Goal: Check status: Check status

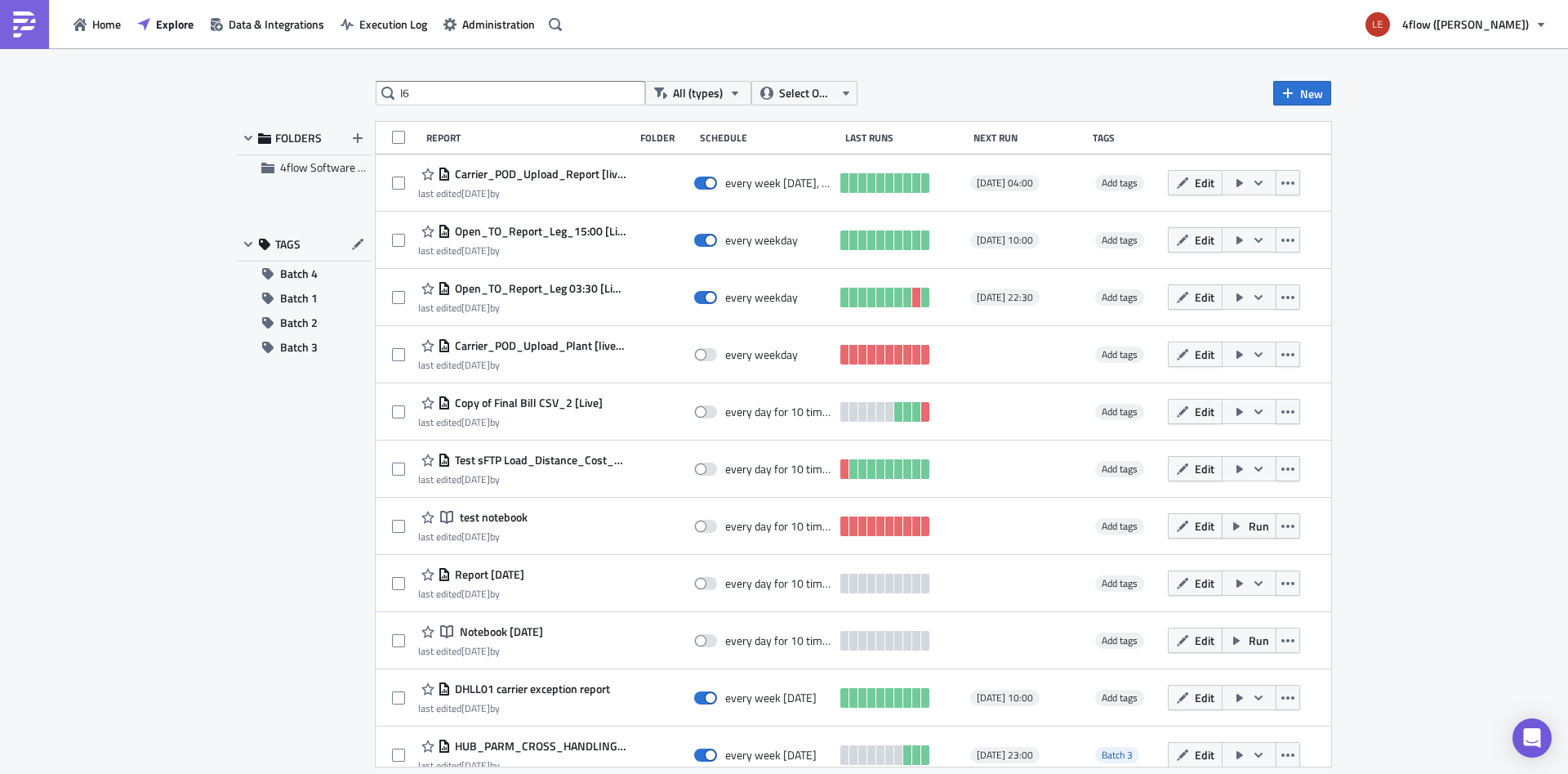
type input "I6"
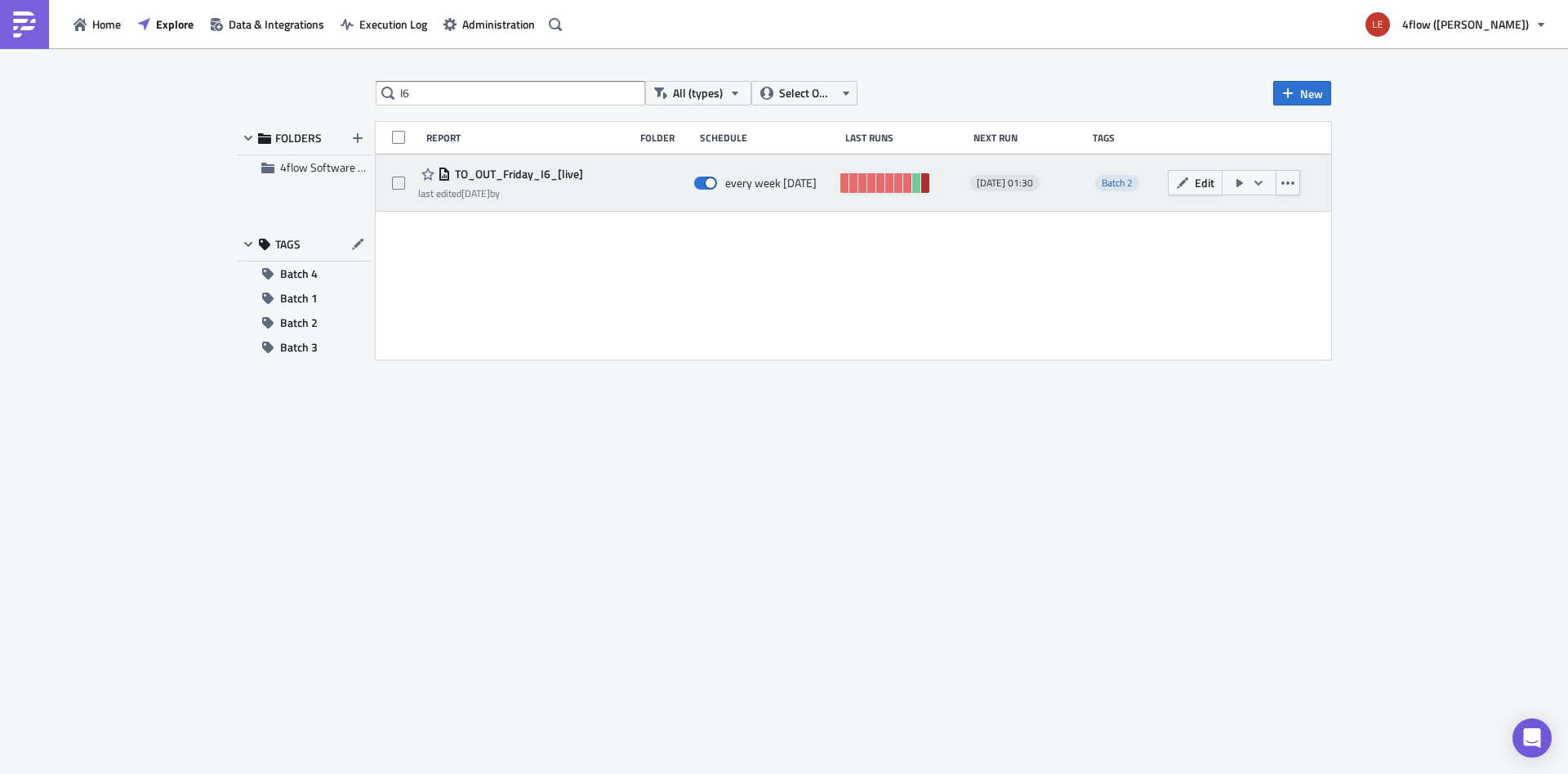
click at [927, 185] on link at bounding box center [925, 183] width 8 height 20
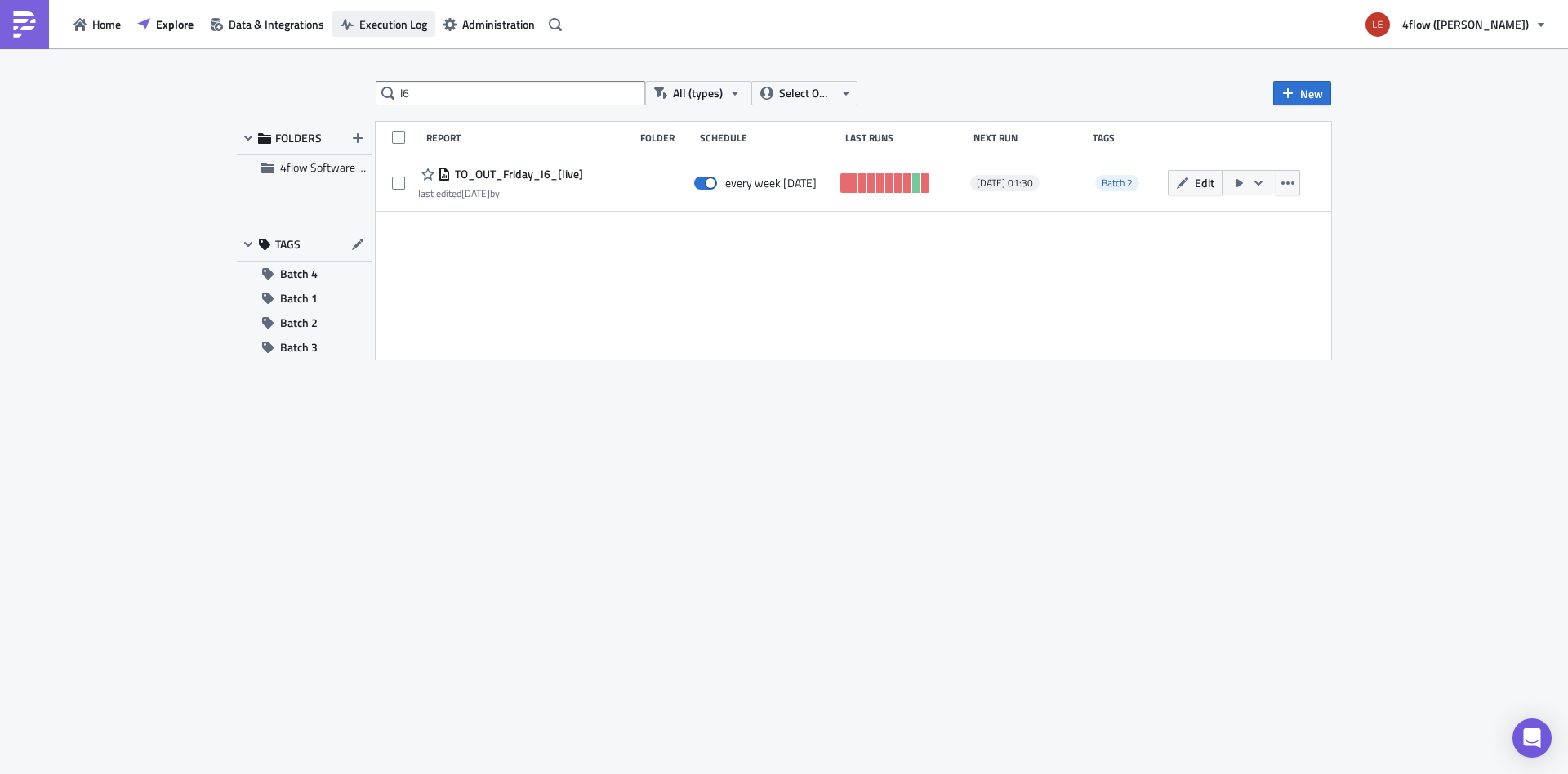
click at [394, 35] on button "Execution Log" at bounding box center [383, 23] width 103 height 25
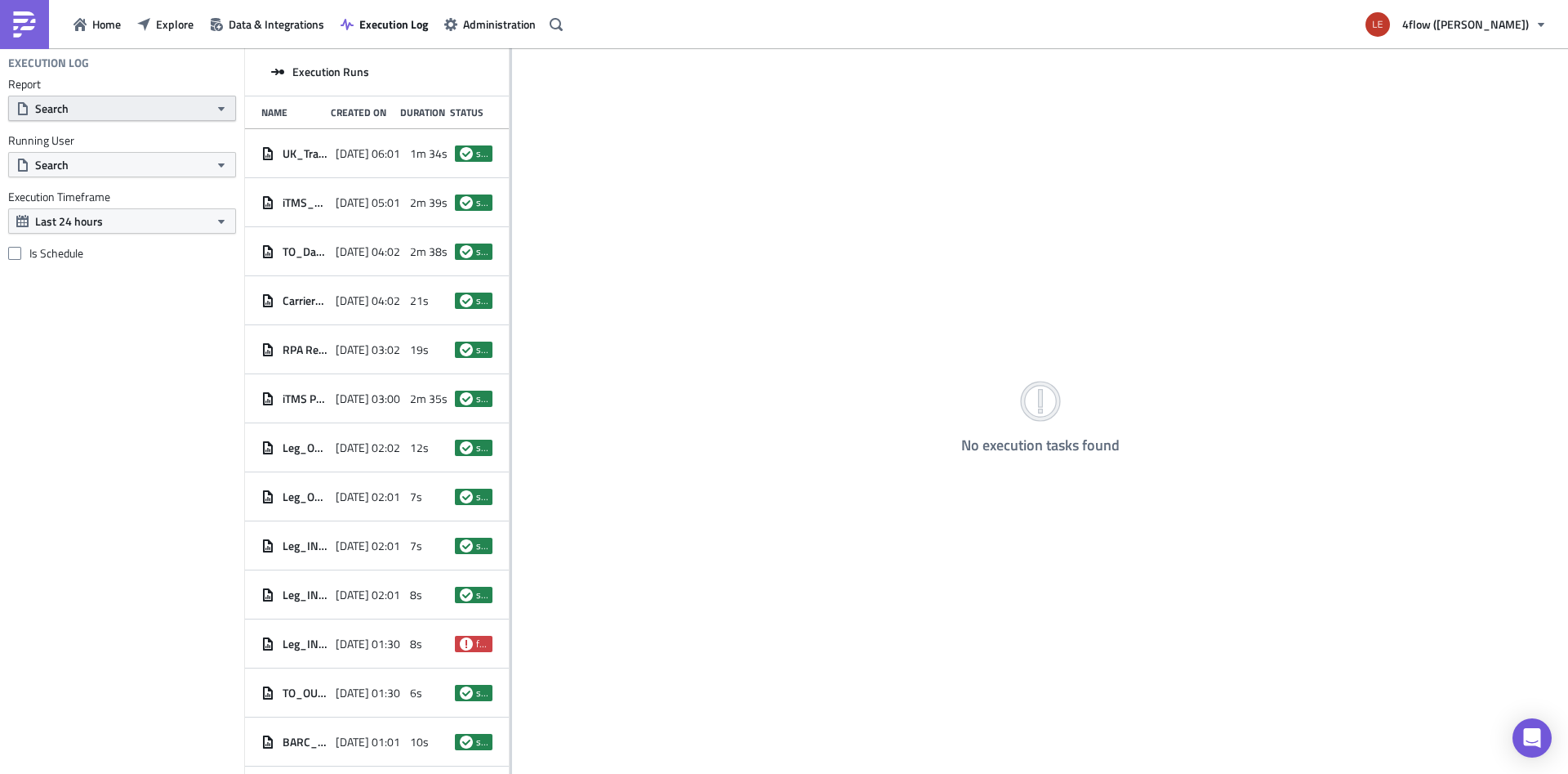
click at [140, 108] on button "Search" at bounding box center [122, 108] width 228 height 25
type input "i6"
click at [135, 156] on link "TO_OUT_Friday_I6_[live]" at bounding box center [98, 166] width 172 height 24
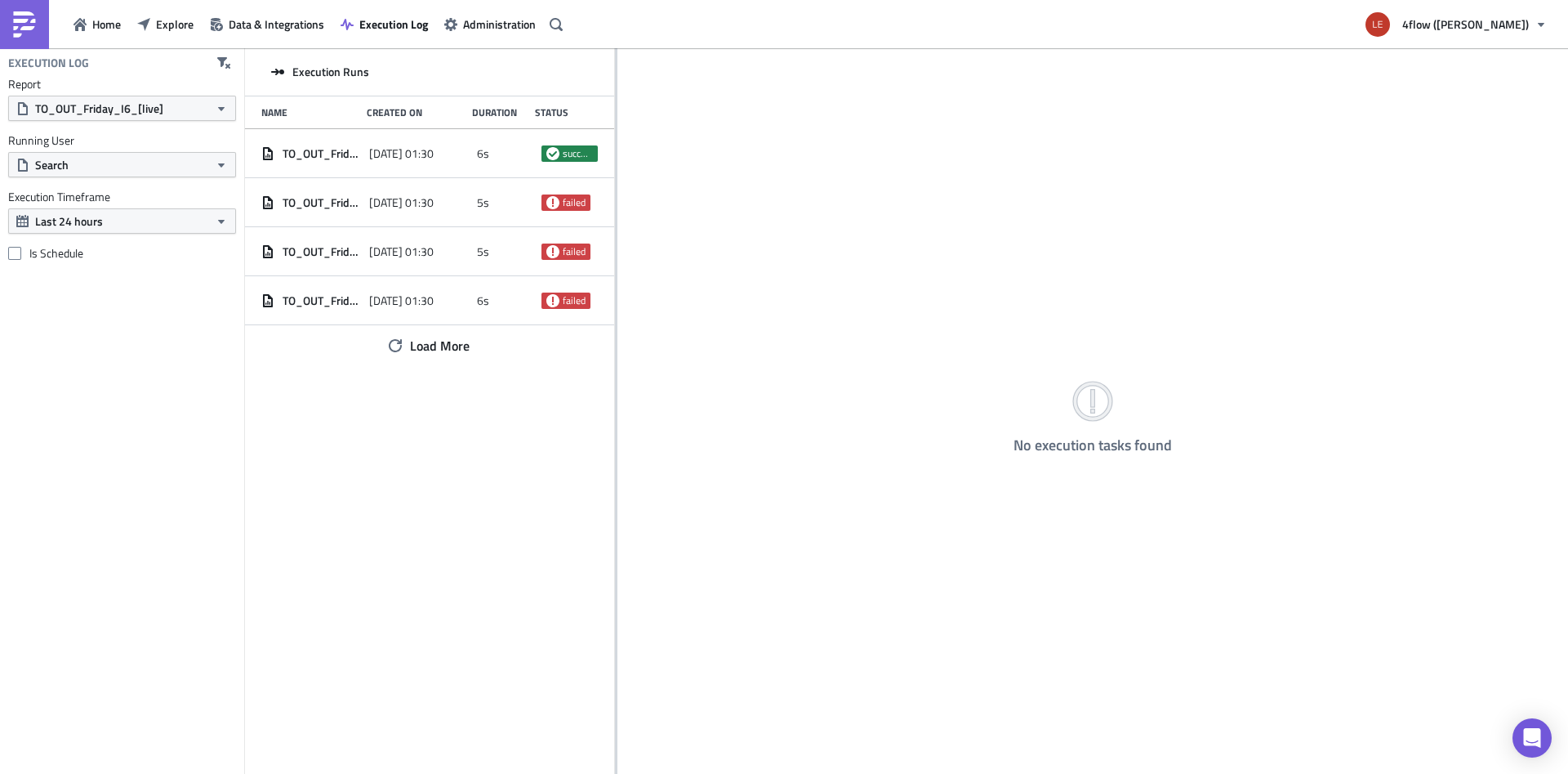
drag, startPoint x: 511, startPoint y: 510, endPoint x: 856, endPoint y: 521, distance: 345.2
click at [852, 521] on div "Execution Runs Name Created On Duration Status TO_OUT_Friday_I6_[live] 2025-09-…" at bounding box center [906, 412] width 1323 height 728
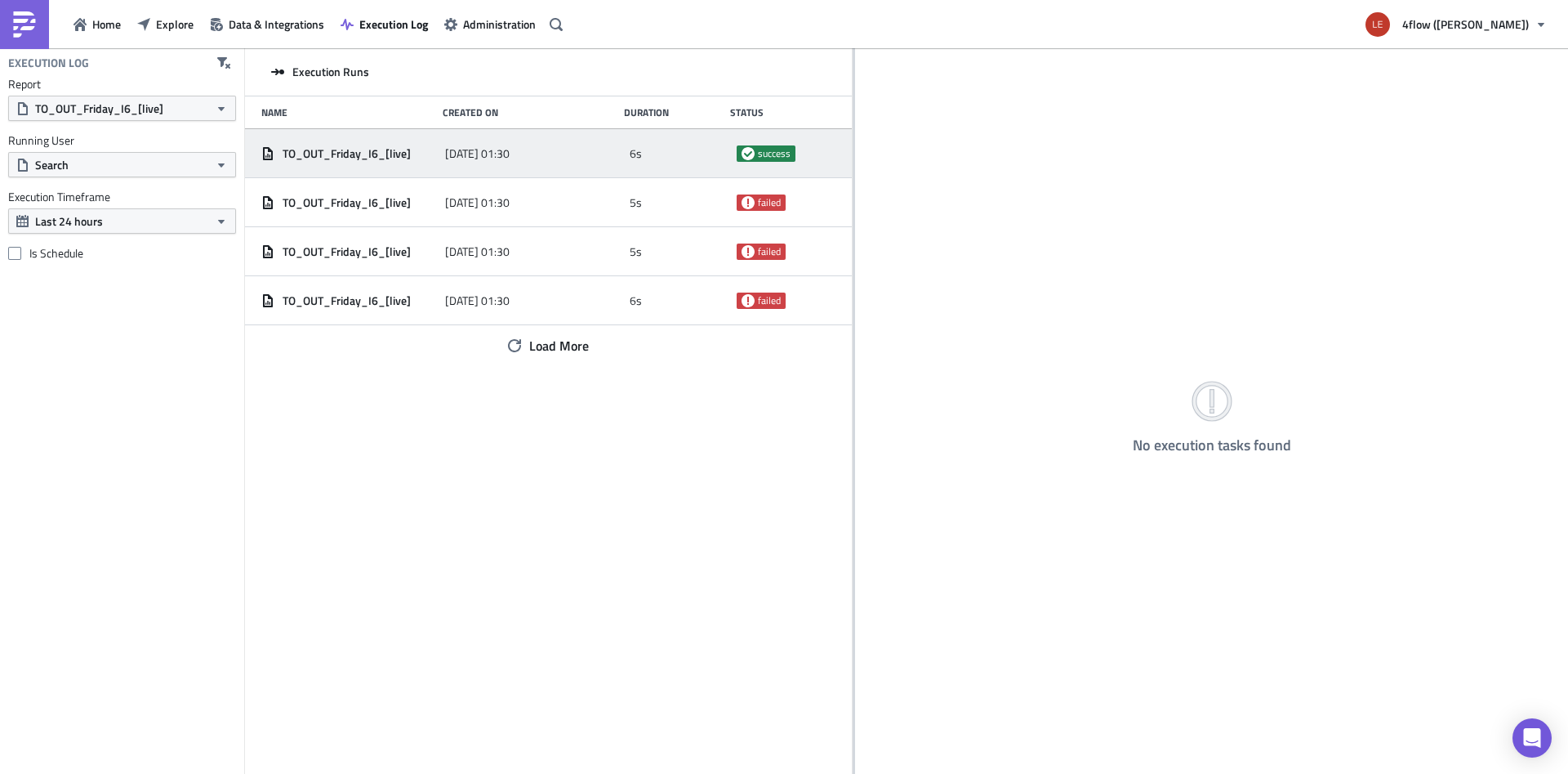
click at [491, 158] on span "2025-09-05 01:30" at bounding box center [477, 153] width 65 height 15
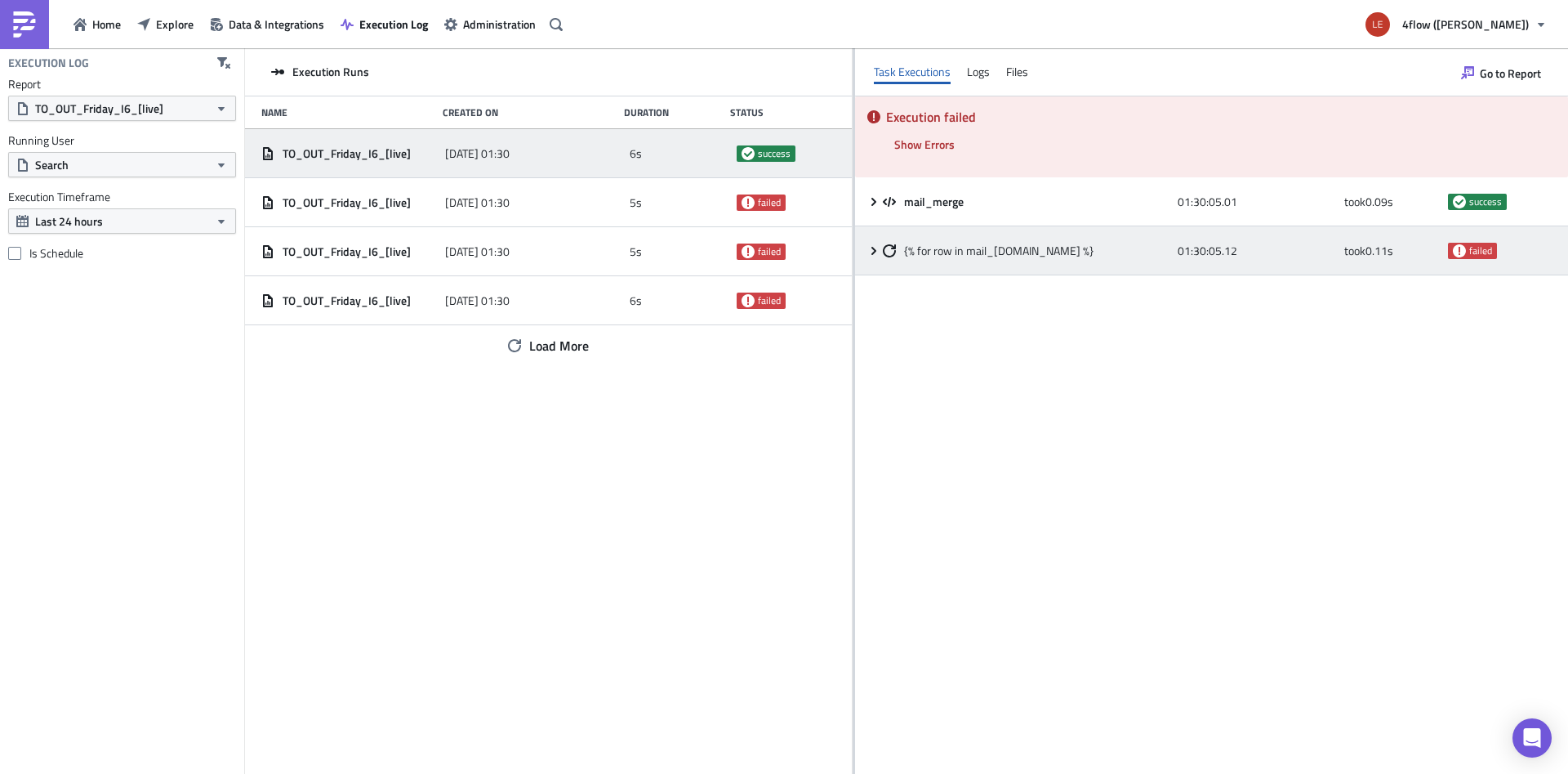
click at [873, 250] on icon at bounding box center [873, 250] width 13 height 13
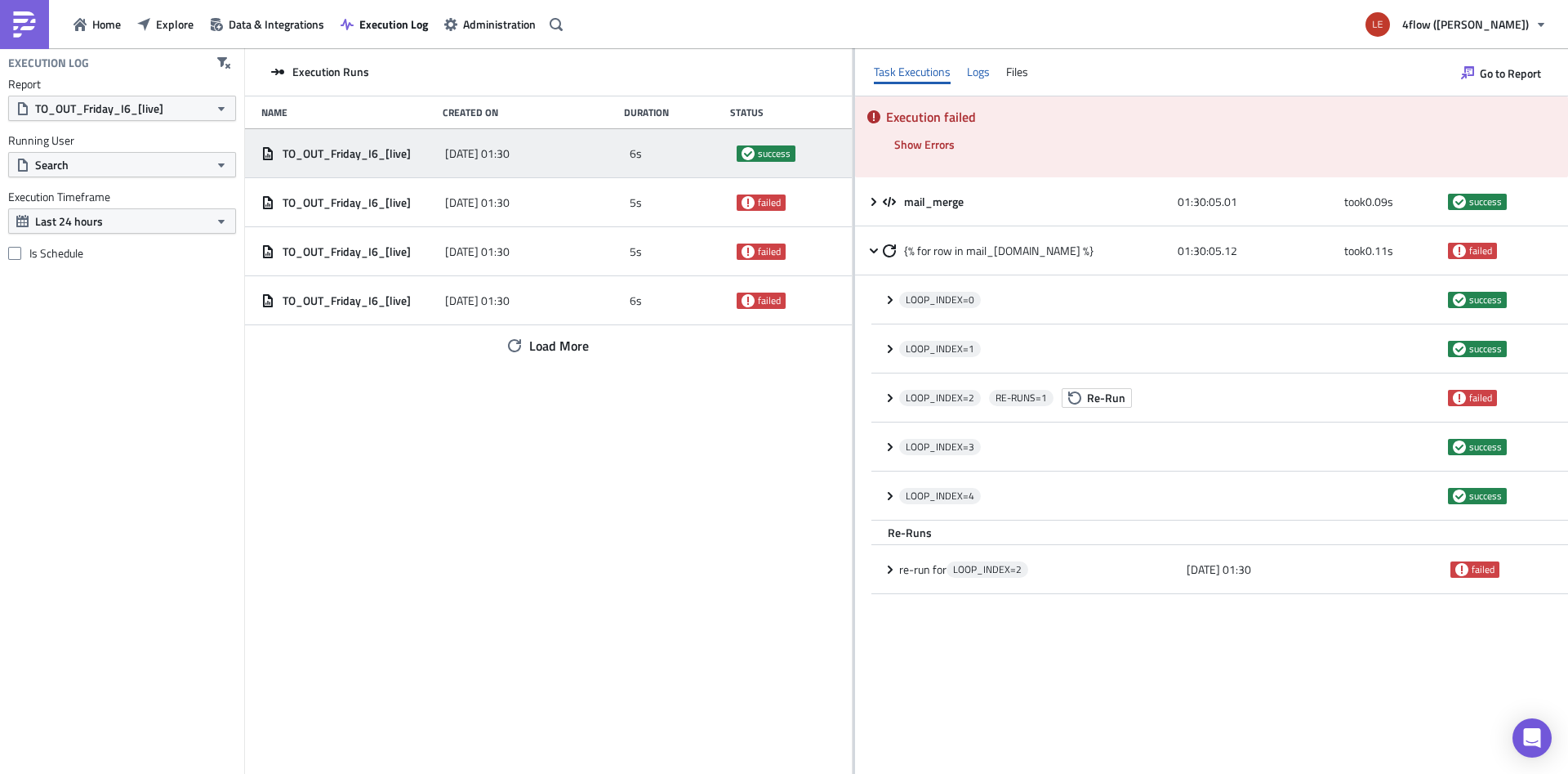
click at [971, 61] on div "Logs" at bounding box center [978, 72] width 23 height 24
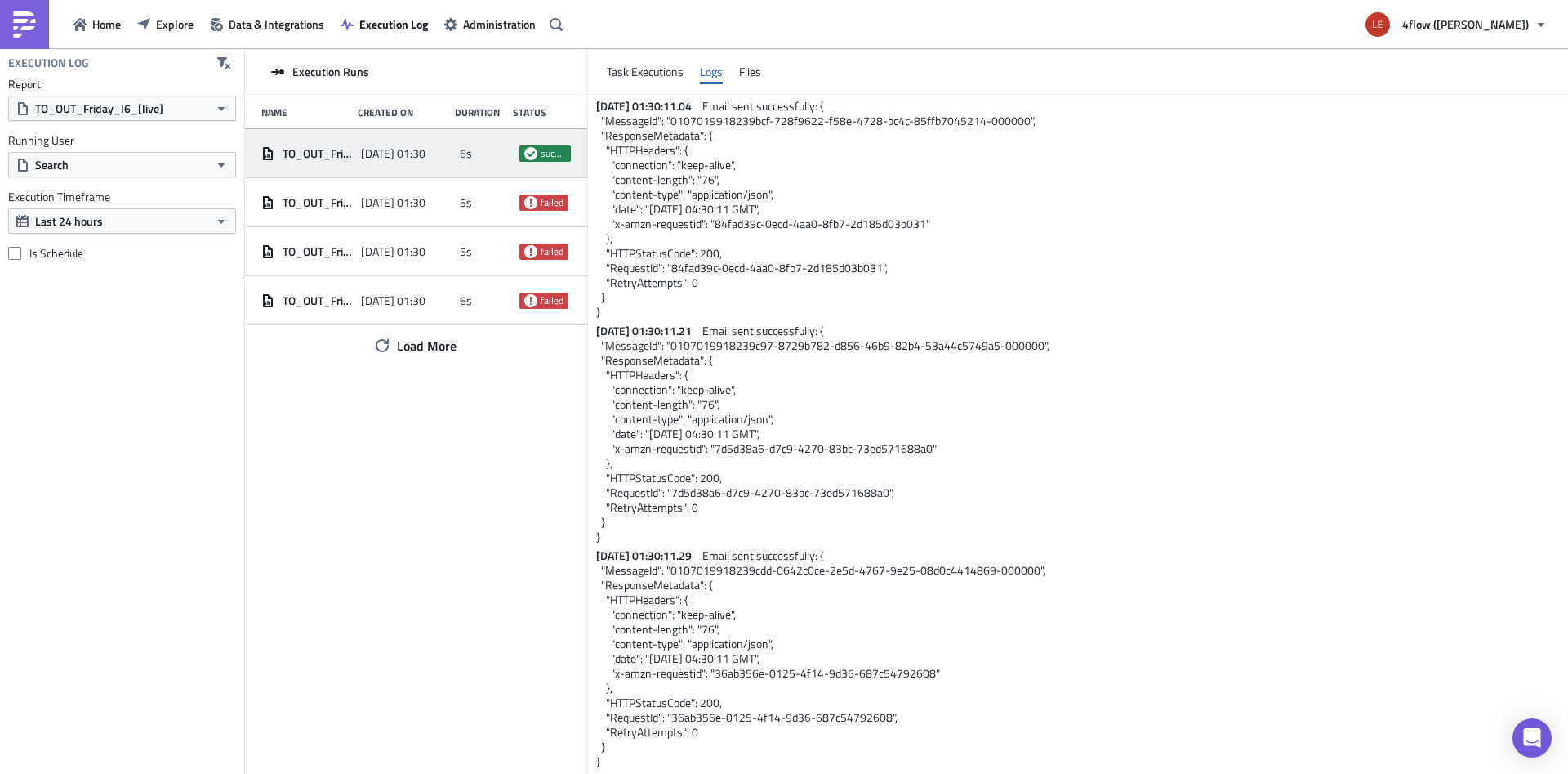
scroll to position [4251, 0]
click at [761, 76] on div "Files" at bounding box center [750, 72] width 22 height 24
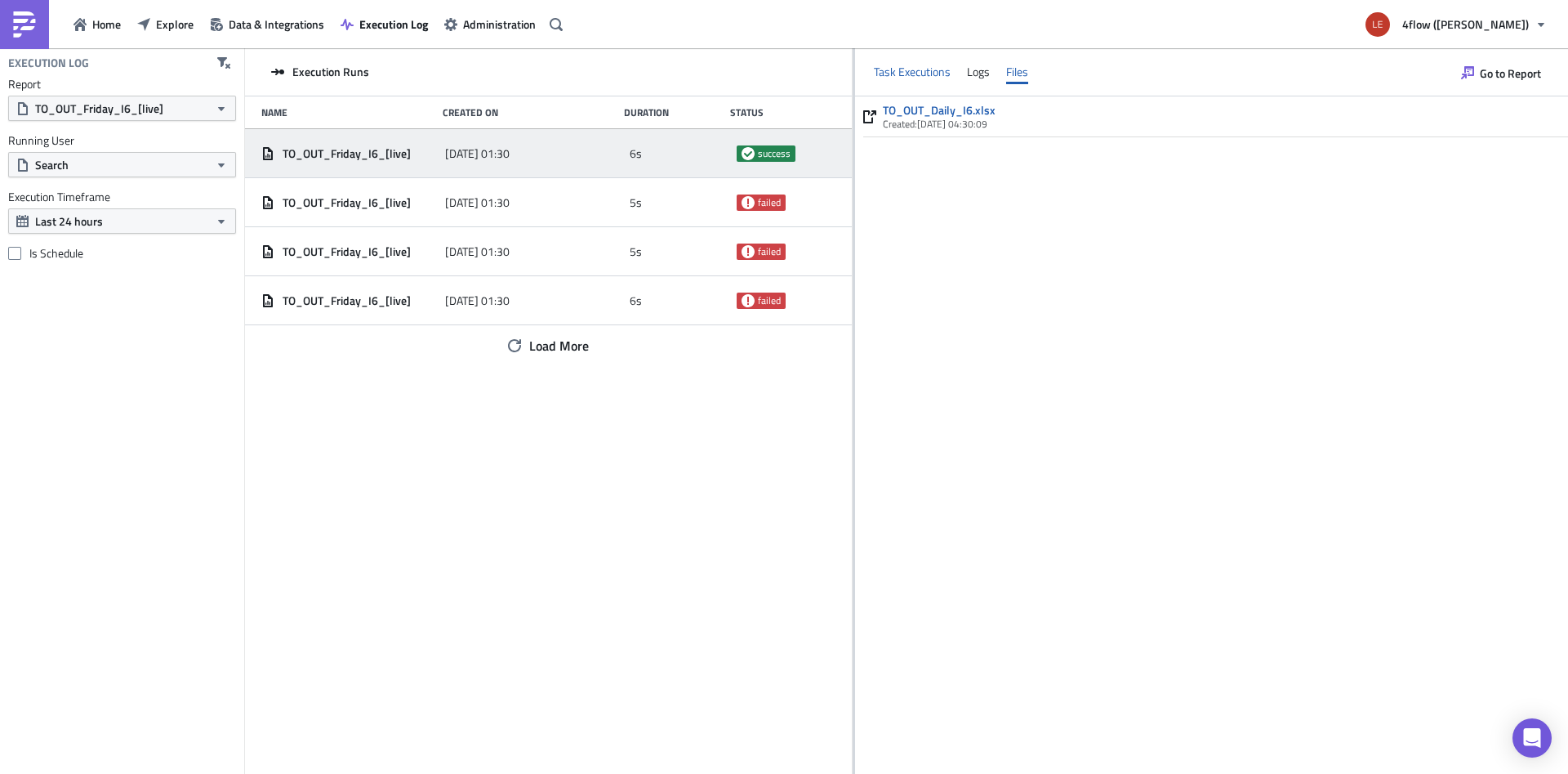
click at [881, 64] on div "Task Executions" at bounding box center [912, 72] width 77 height 24
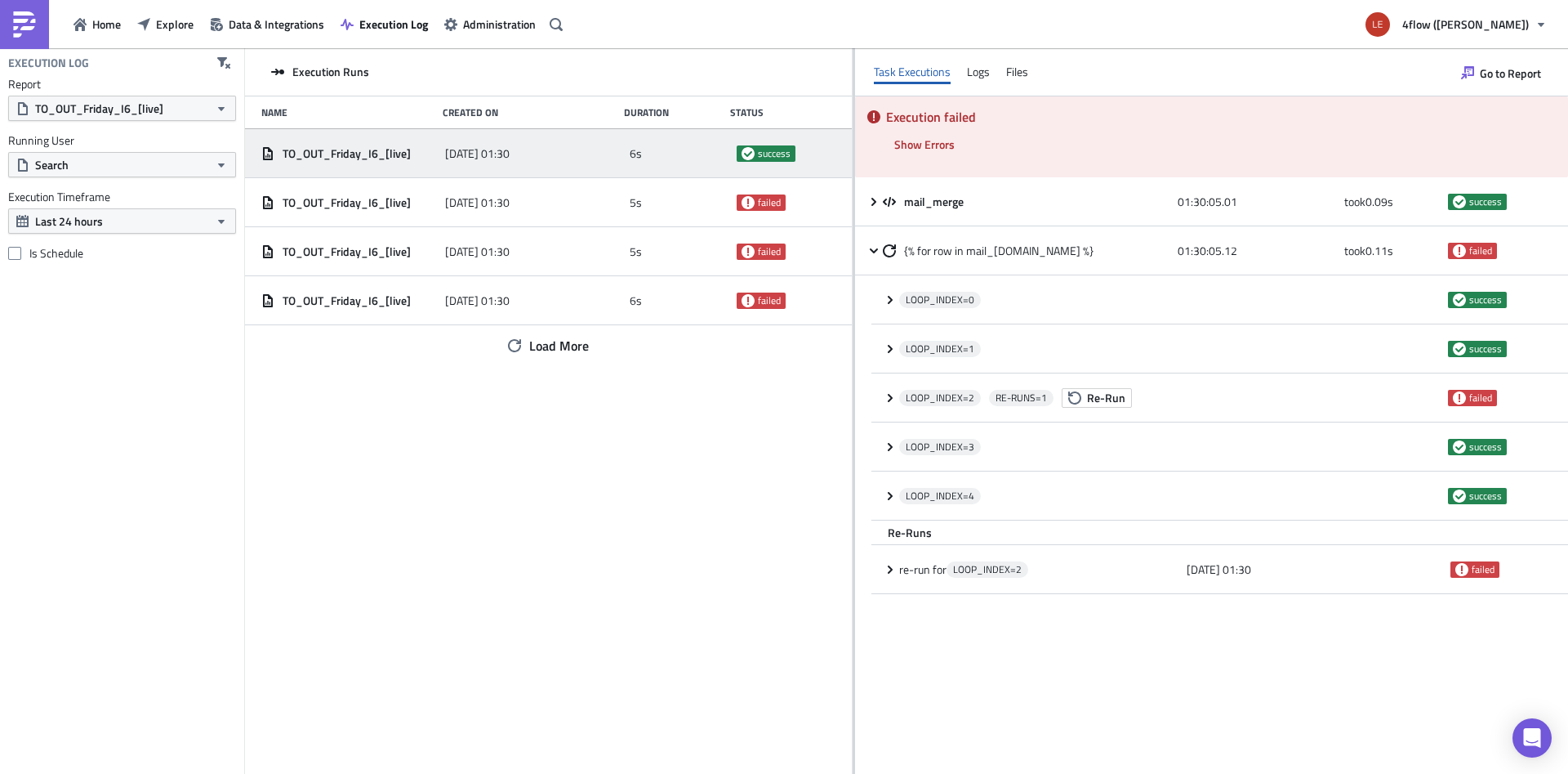
click at [975, 89] on div "Task Executions Logs Files" at bounding box center [1211, 72] width 712 height 48
click at [975, 82] on div "Logs" at bounding box center [978, 72] width 23 height 24
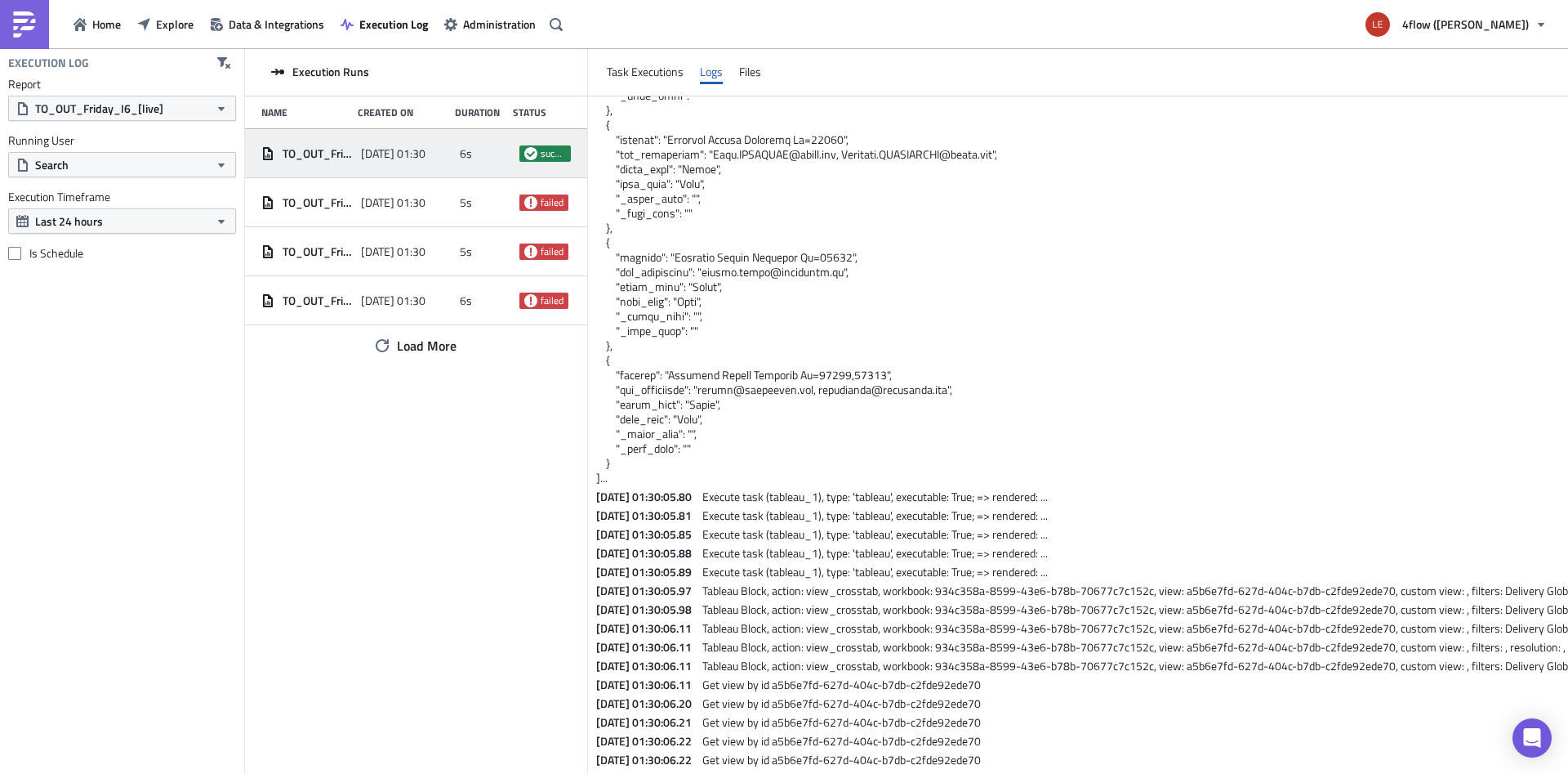
scroll to position [0, 0]
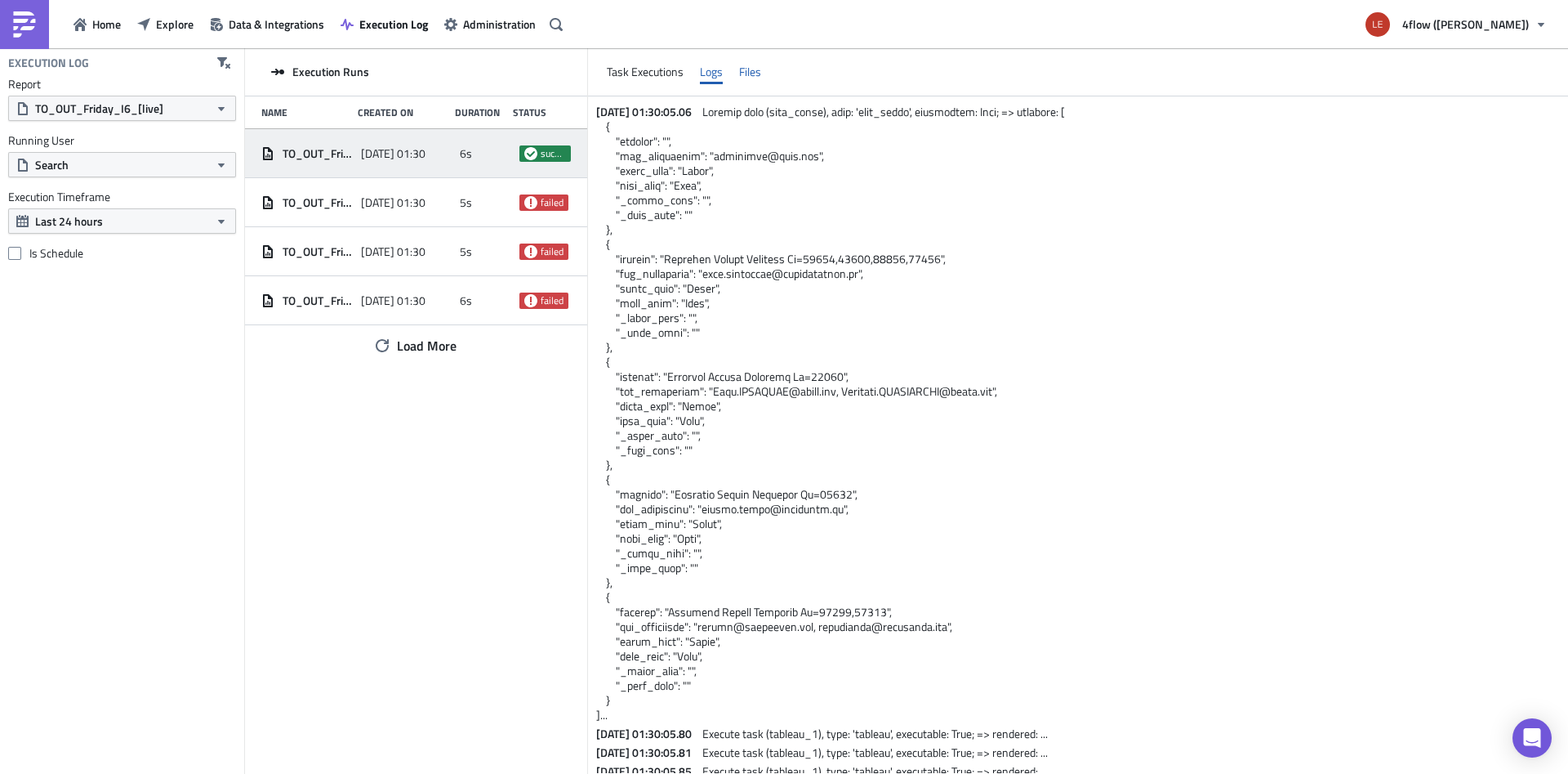
click at [761, 64] on div "Files" at bounding box center [750, 72] width 22 height 24
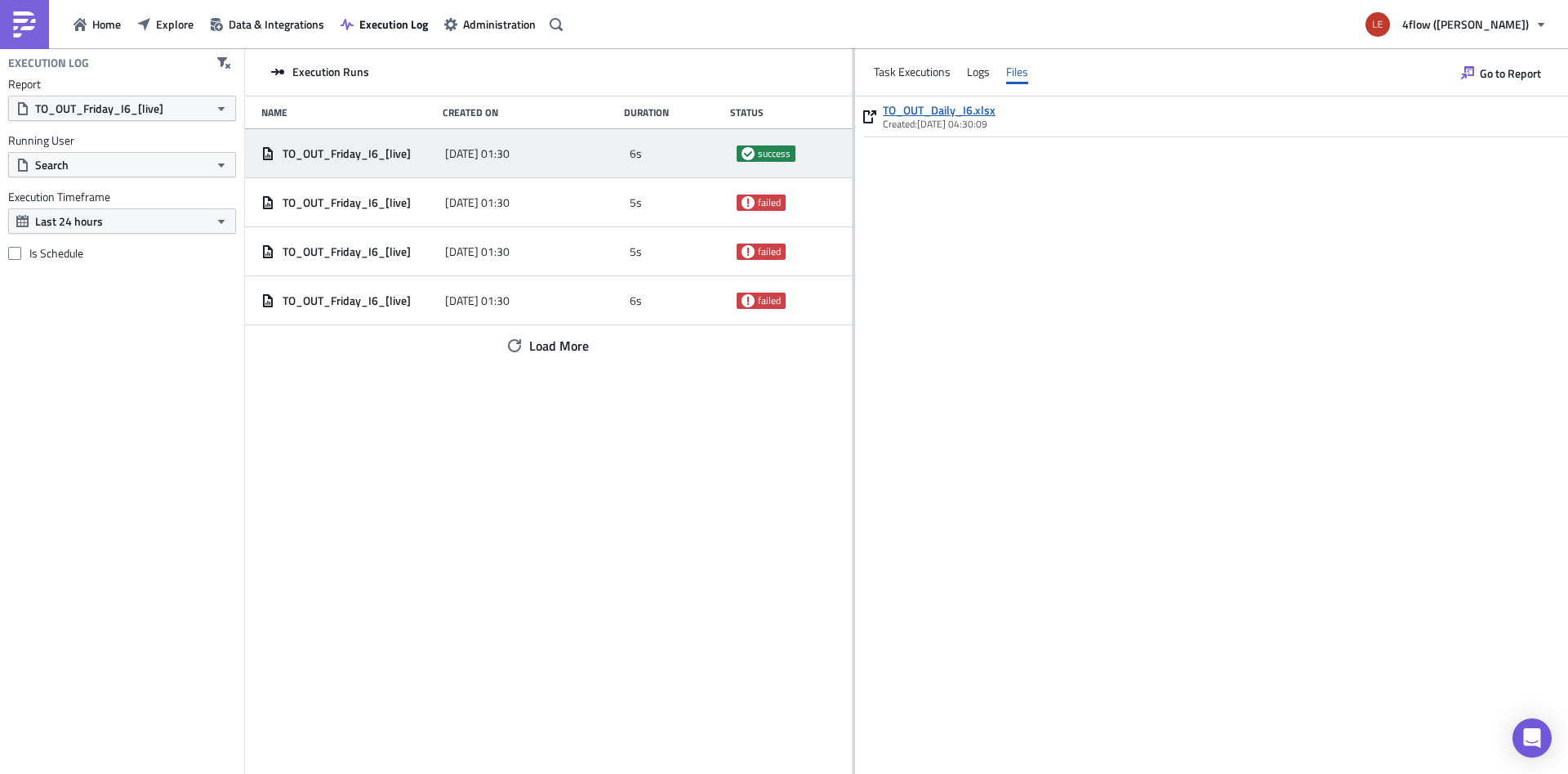
click at [963, 108] on link "TO_OUT_Daily_I6.xlsx" at bounding box center [938, 110] width 113 height 15
click at [969, 72] on div "Logs" at bounding box center [978, 72] width 23 height 24
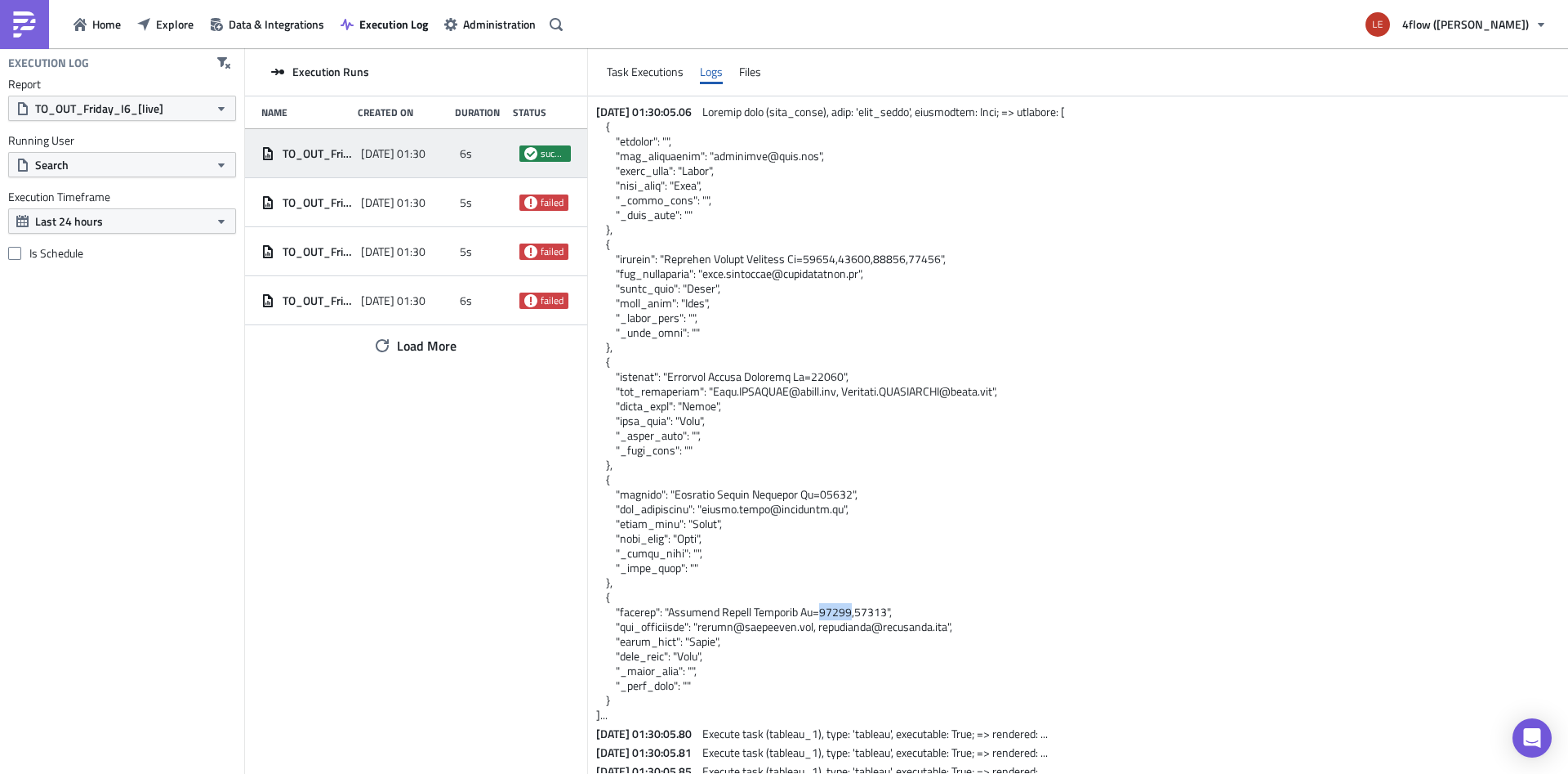
drag, startPoint x: 850, startPoint y: 612, endPoint x: 818, endPoint y: 616, distance: 32.2
click at [818, 616] on span at bounding box center [830, 412] width 468 height 620
click at [664, 74] on div "Task Executions" at bounding box center [644, 72] width 77 height 24
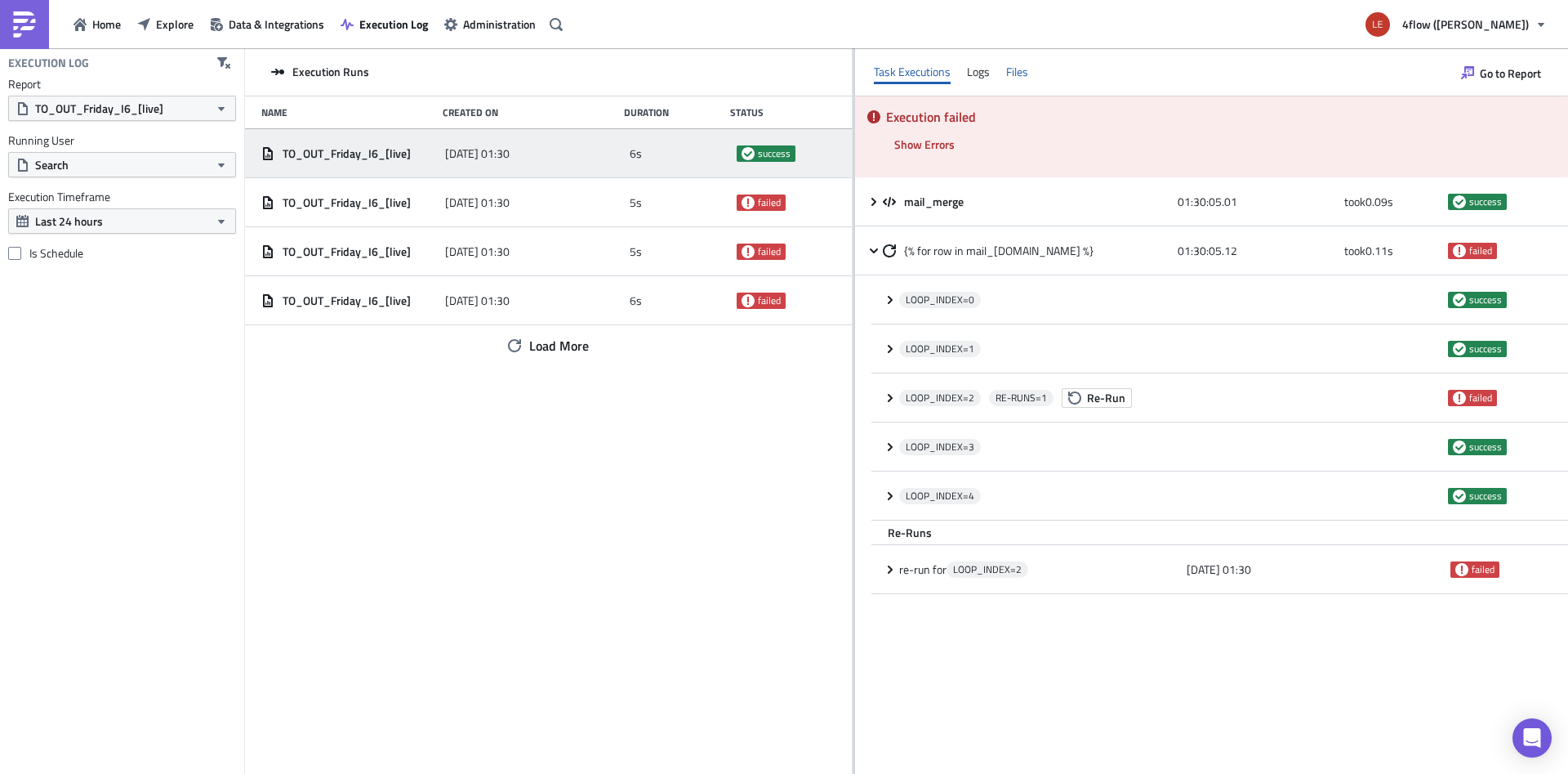
click at [1006, 69] on div "Files" at bounding box center [1017, 72] width 22 height 24
